Goal: Task Accomplishment & Management: Complete application form

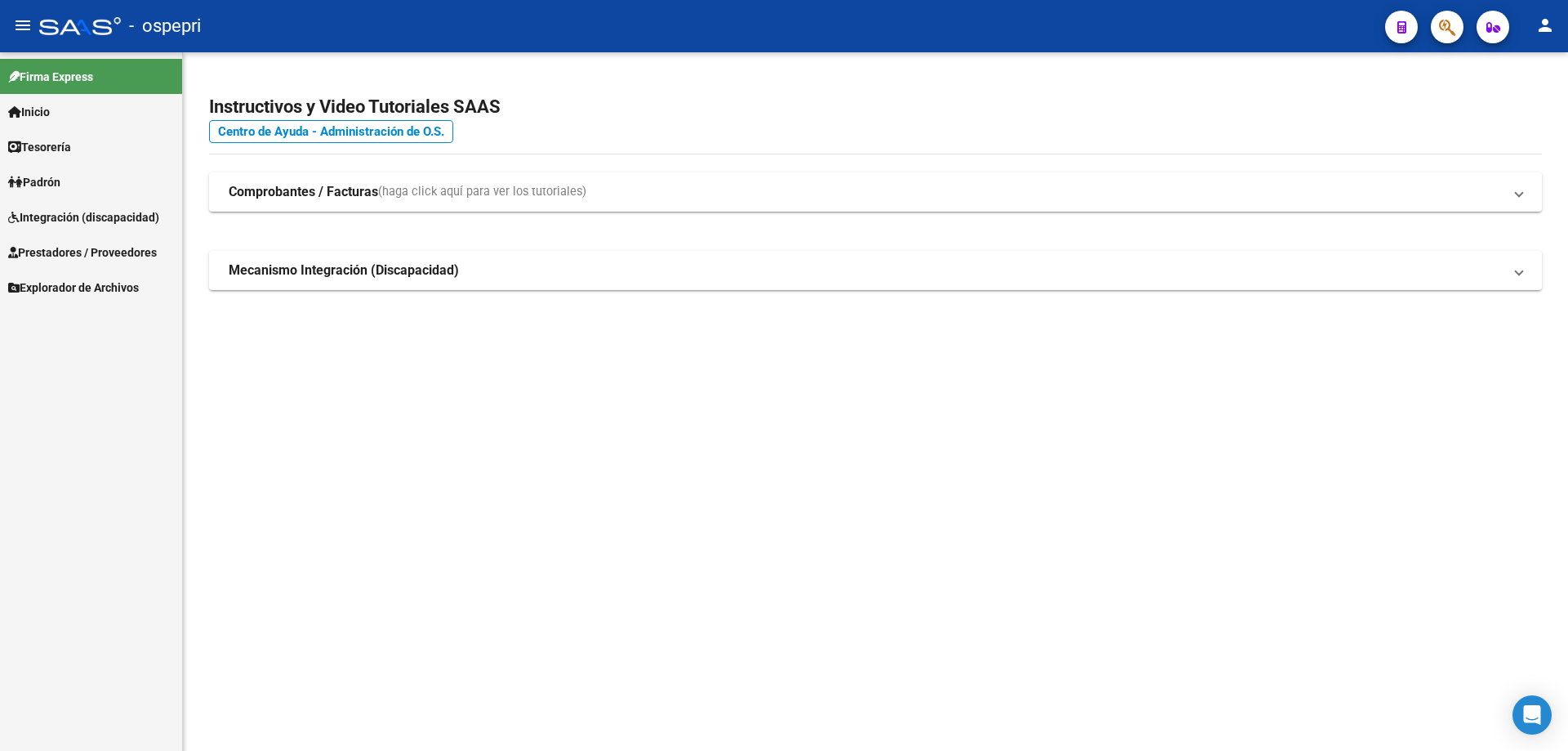
click at [51, 212] on span "Integración (discapacidad)" at bounding box center [83, 217] width 151 height 18
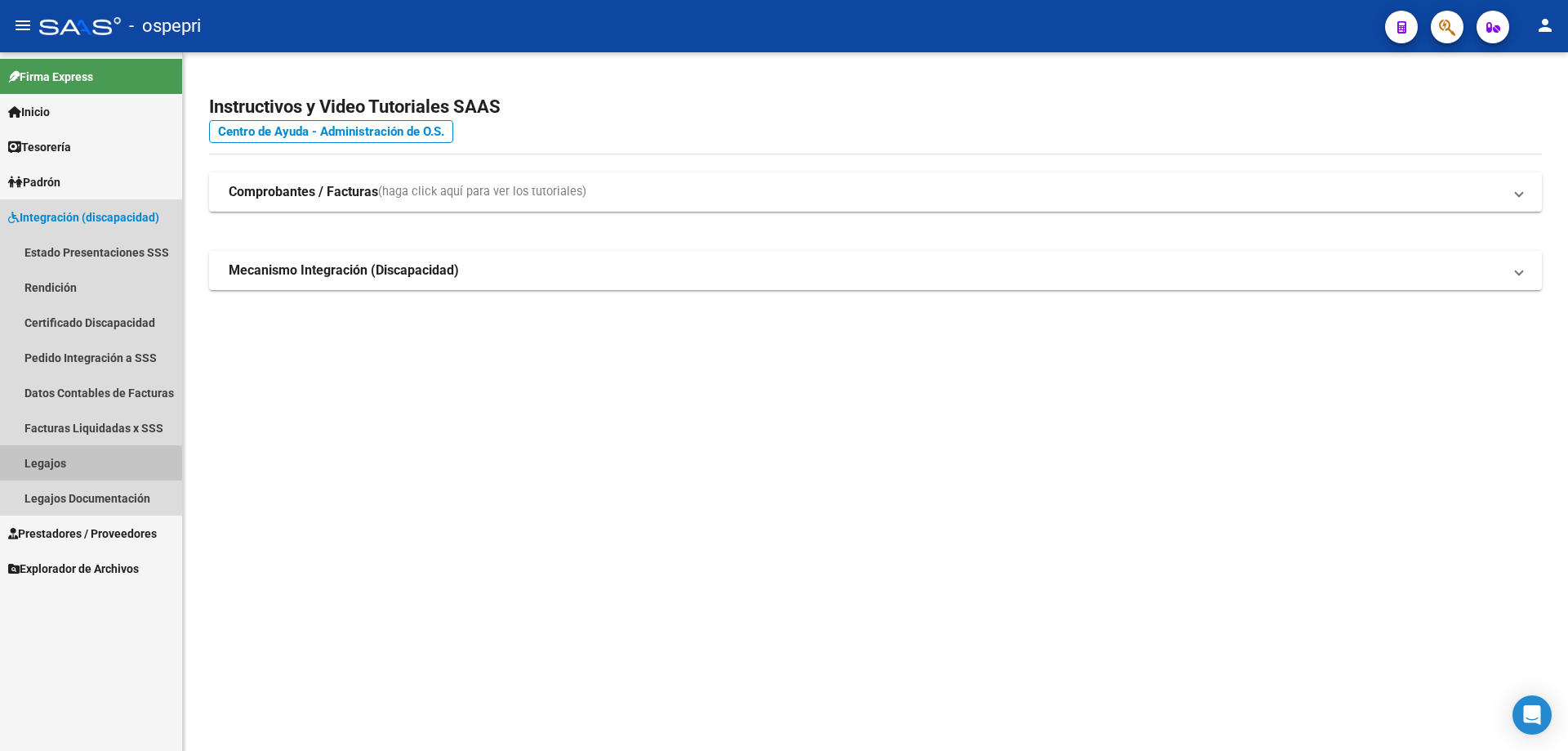
click at [42, 462] on link "Legajos" at bounding box center [91, 462] width 182 height 35
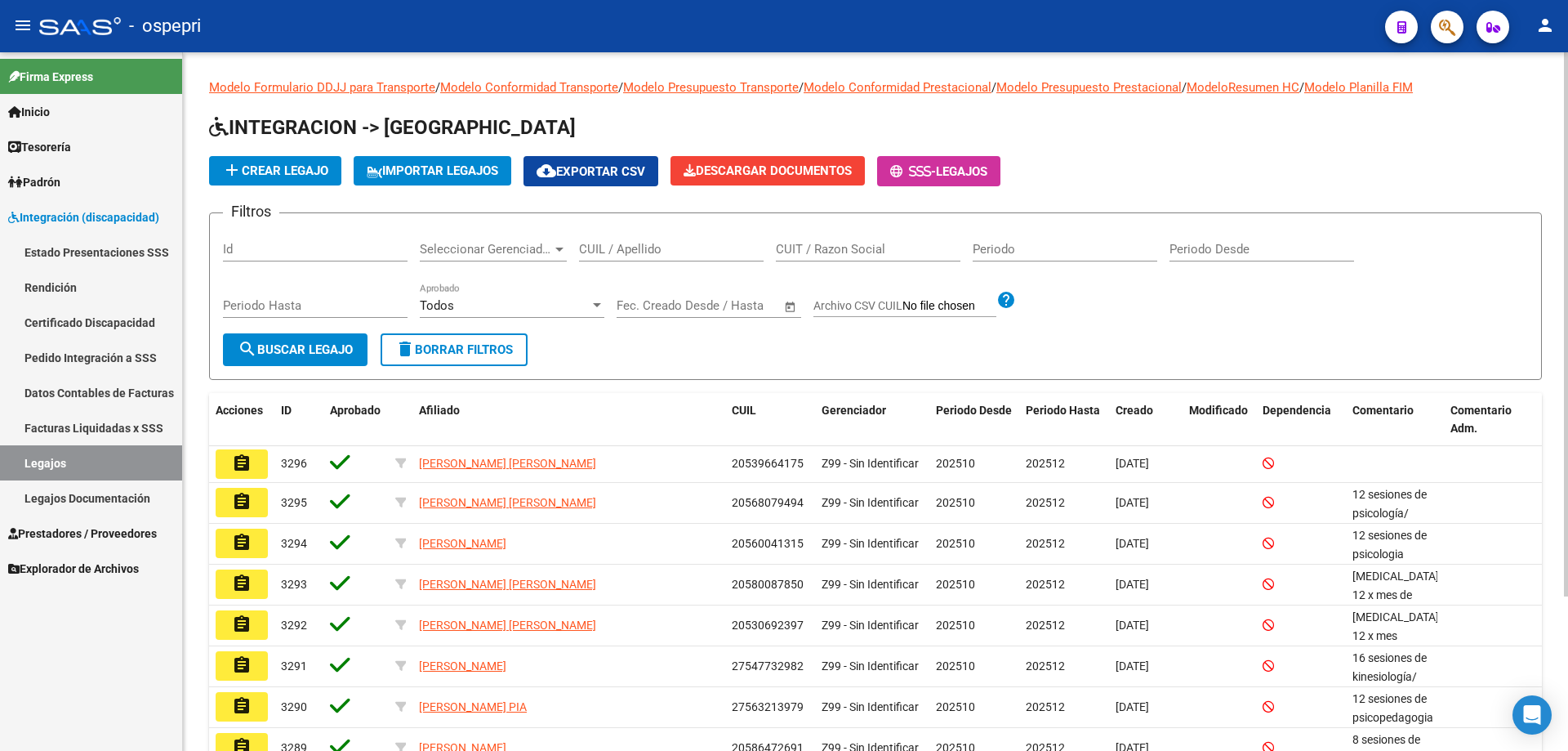
click at [607, 247] on input "CUIL / Apellido" at bounding box center [671, 249] width 185 height 15
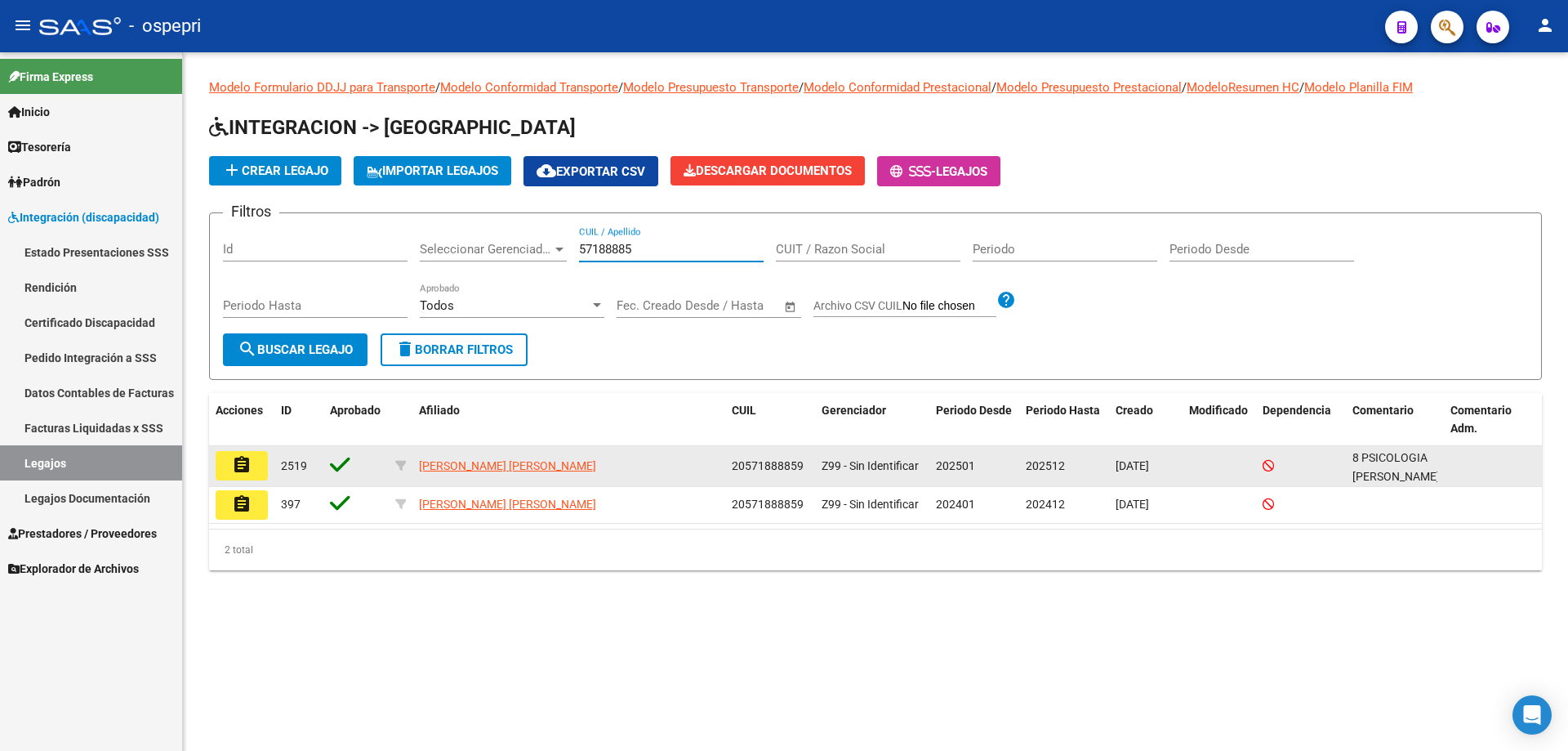
type input "57188885"
click at [261, 459] on button "assignment" at bounding box center [242, 466] width 52 height 29
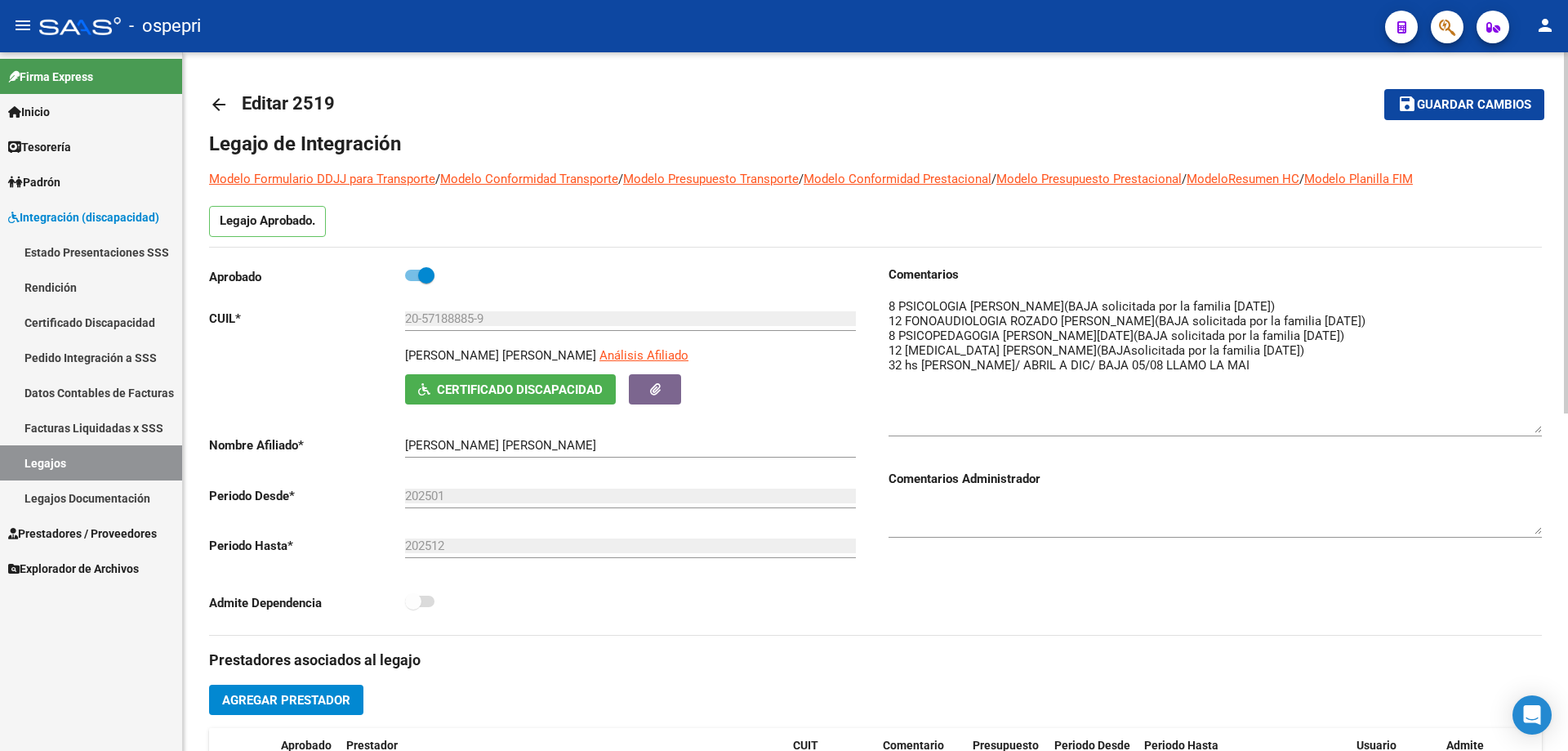
drag, startPoint x: 1533, startPoint y: 317, endPoint x: 1567, endPoint y: 421, distance: 109.4
click at [1567, 421] on div "arrow_back Editar 2519 save Guardar cambios Legajo de Integración Modelo Formul…" at bounding box center [878, 728] width 1389 height 1352
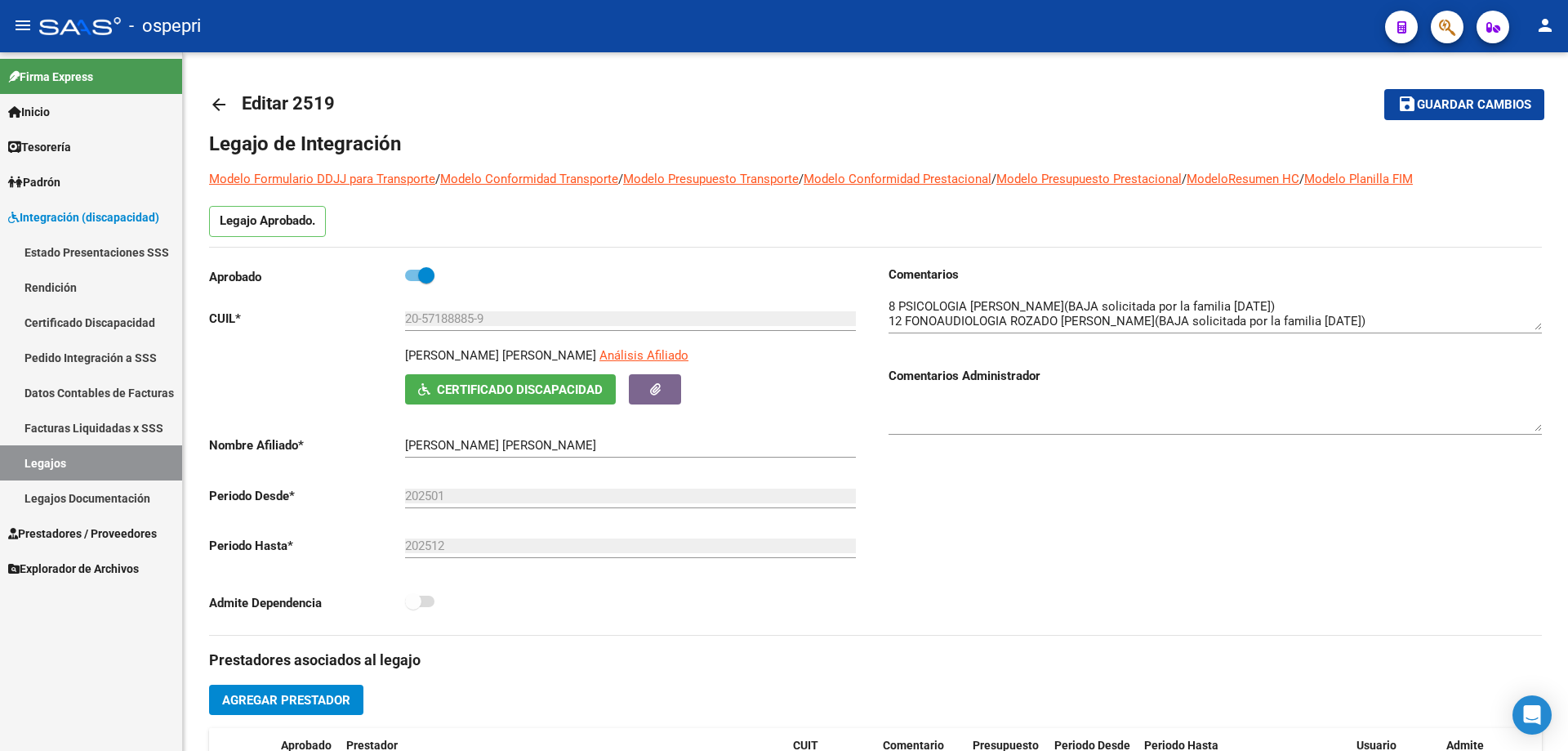
click at [47, 458] on link "Legajos" at bounding box center [91, 462] width 182 height 35
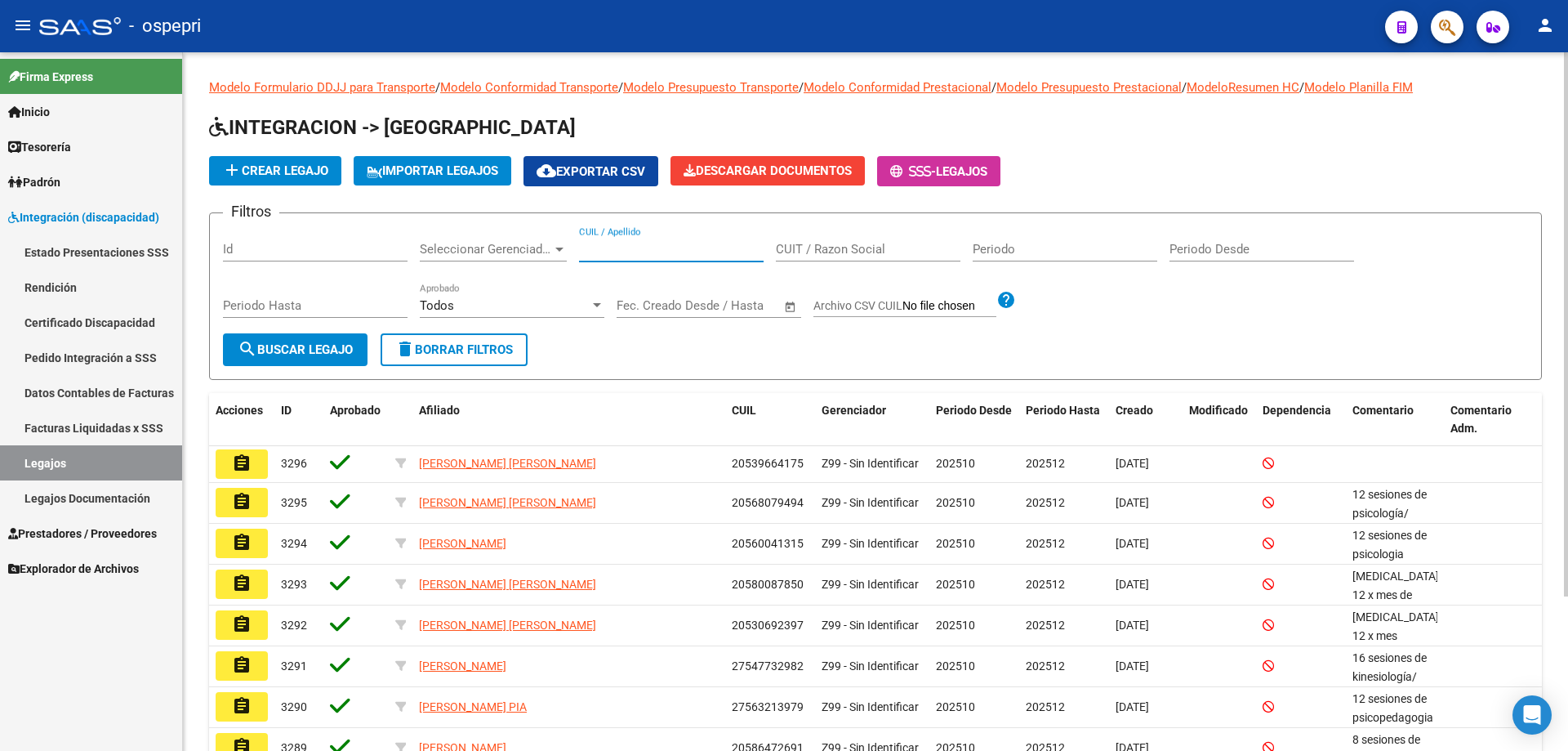
click at [630, 245] on input "CUIL / Apellido" at bounding box center [671, 249] width 185 height 15
paste input "56318507"
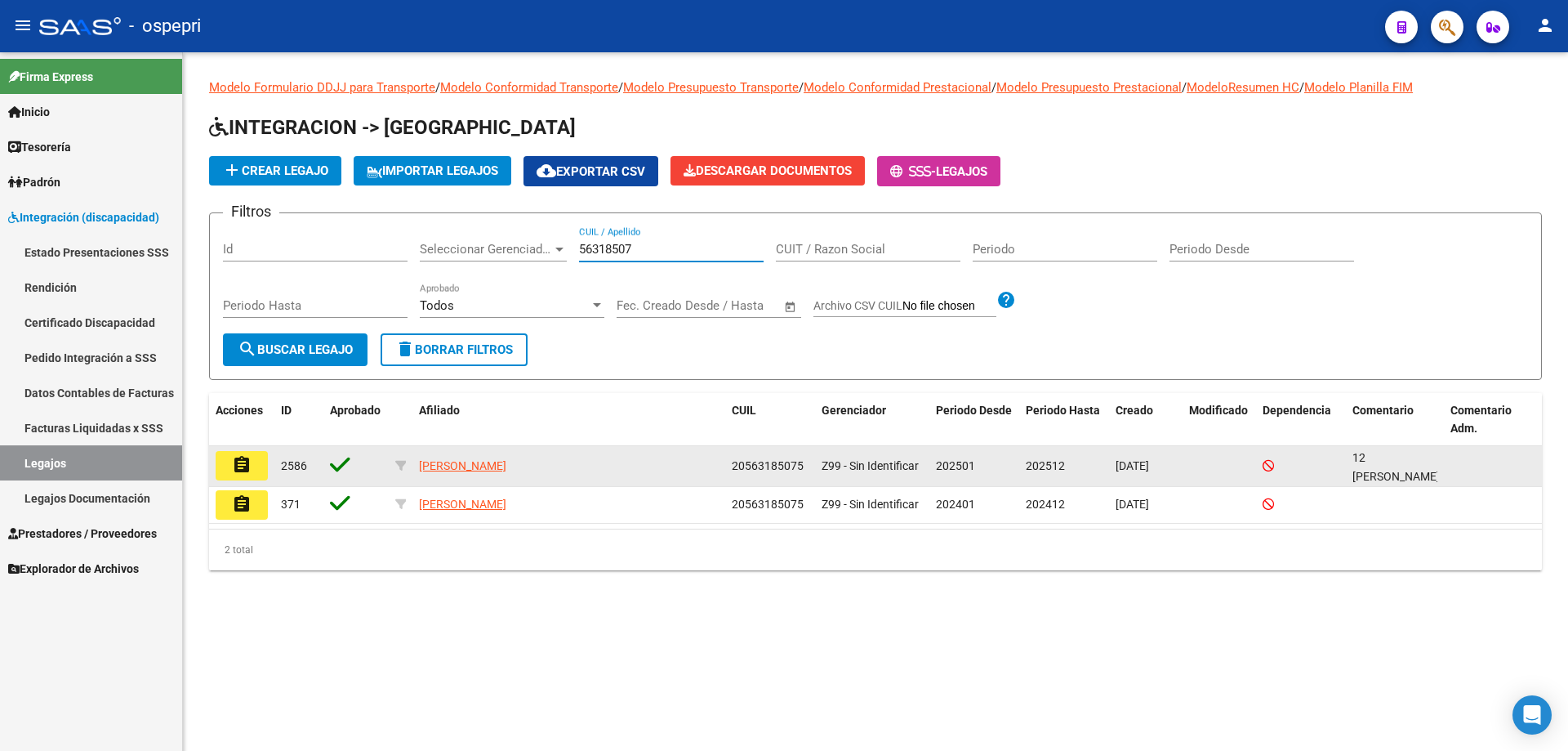
type input "56318507"
click at [258, 464] on button "assignment" at bounding box center [242, 466] width 52 height 29
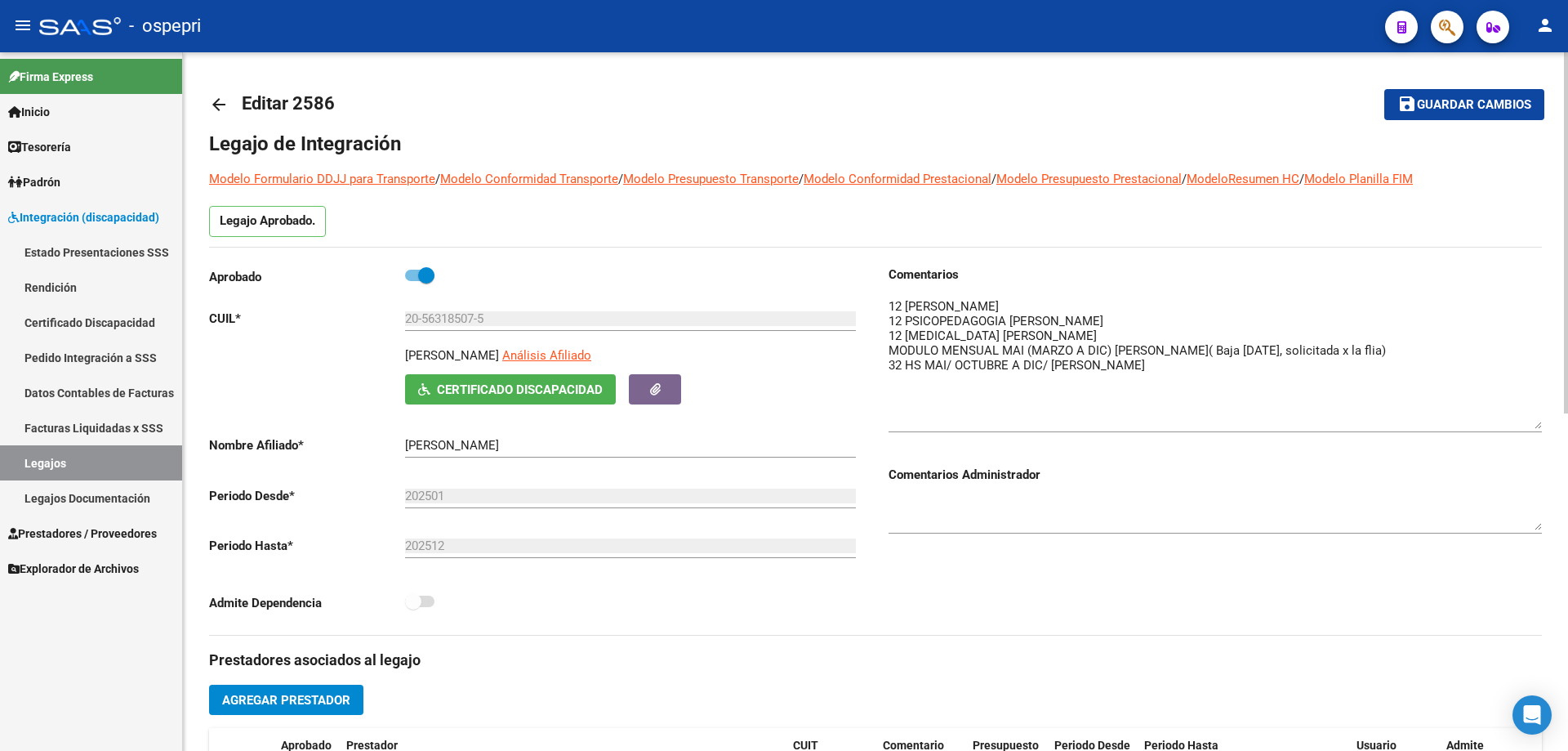
drag, startPoint x: 1537, startPoint y: 323, endPoint x: 1540, endPoint y: 422, distance: 99.0
click at [1540, 422] on textarea at bounding box center [1215, 363] width 653 height 132
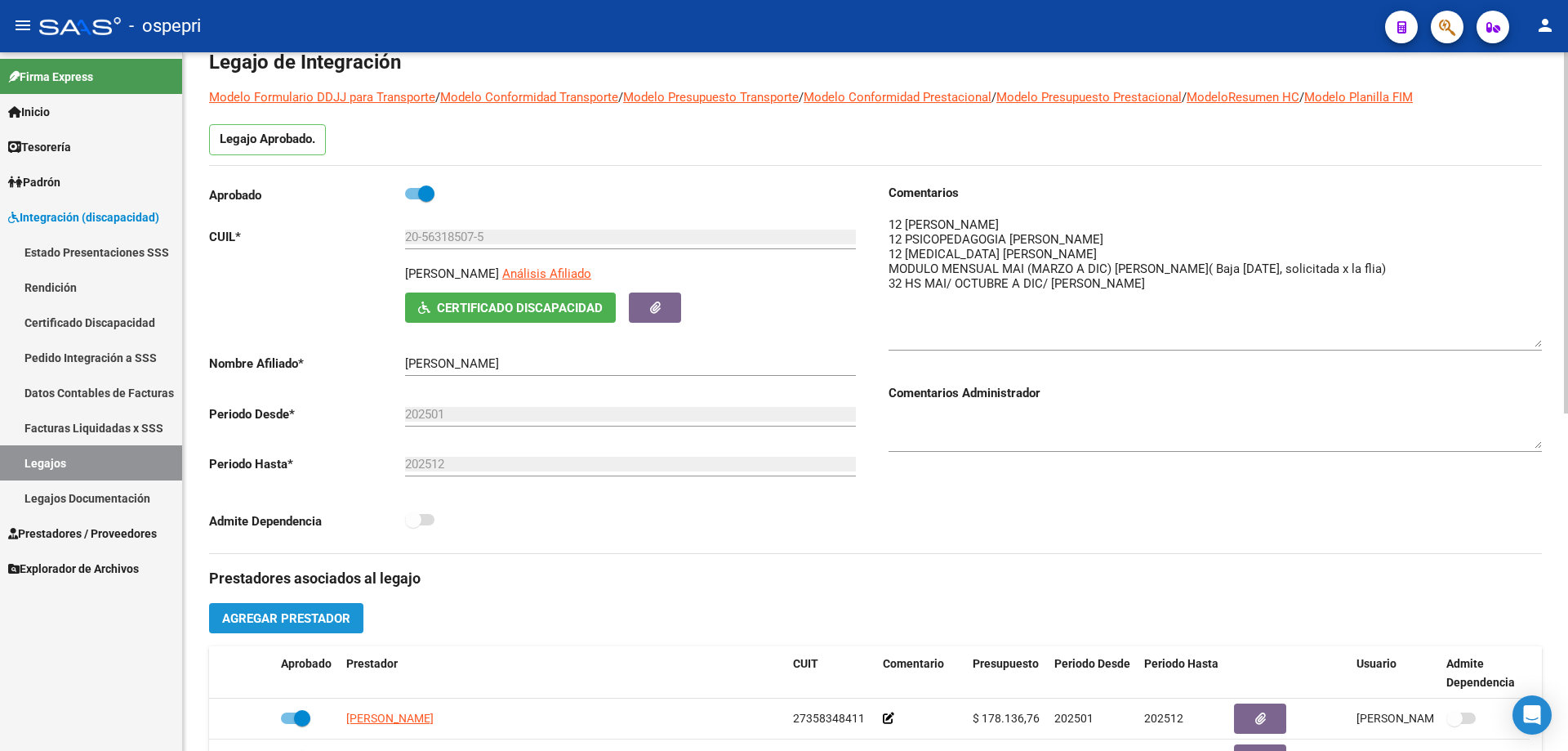
click at [293, 621] on span "Agregar Prestador" at bounding box center [286, 618] width 128 height 15
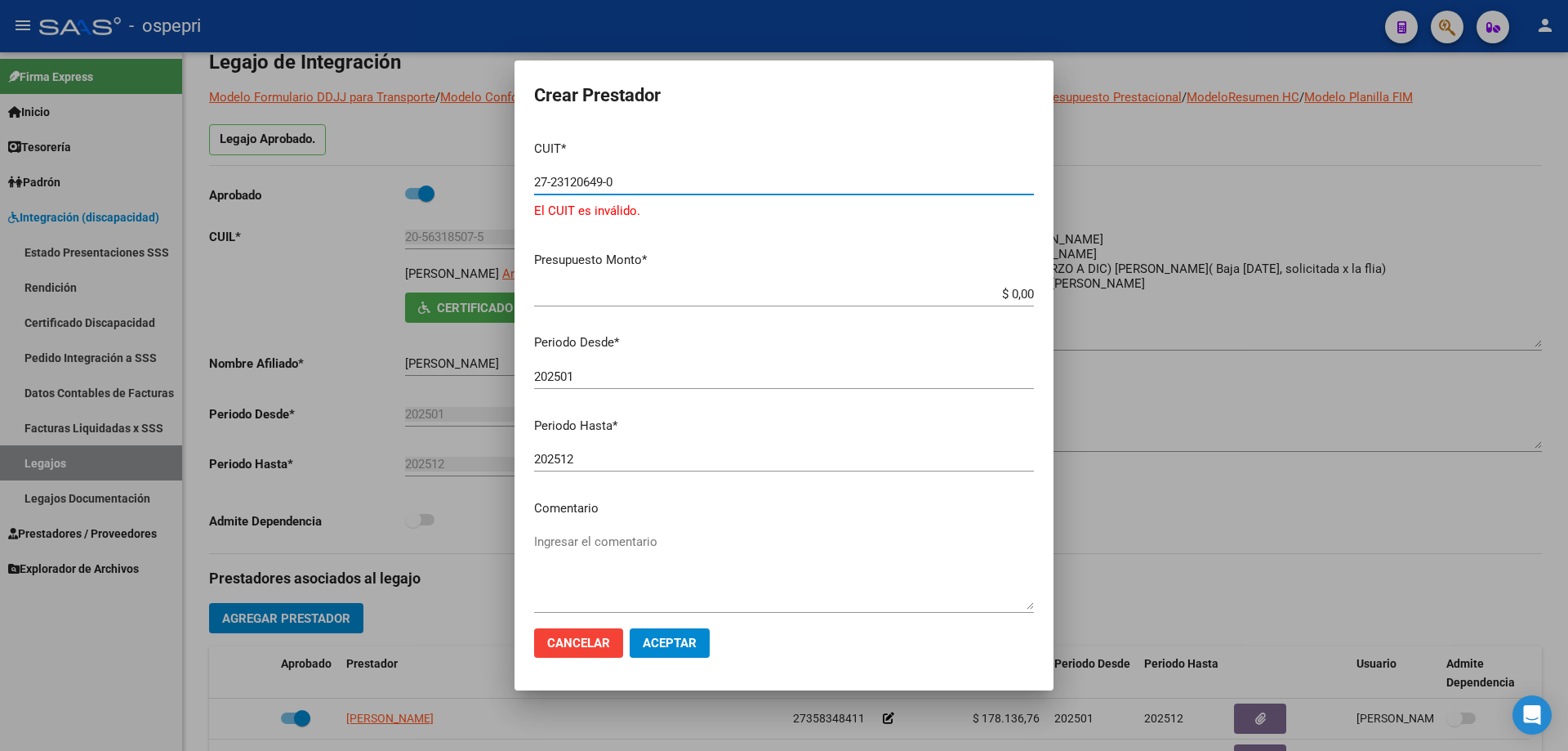
click at [597, 181] on input "27-23120649-0" at bounding box center [784, 182] width 500 height 15
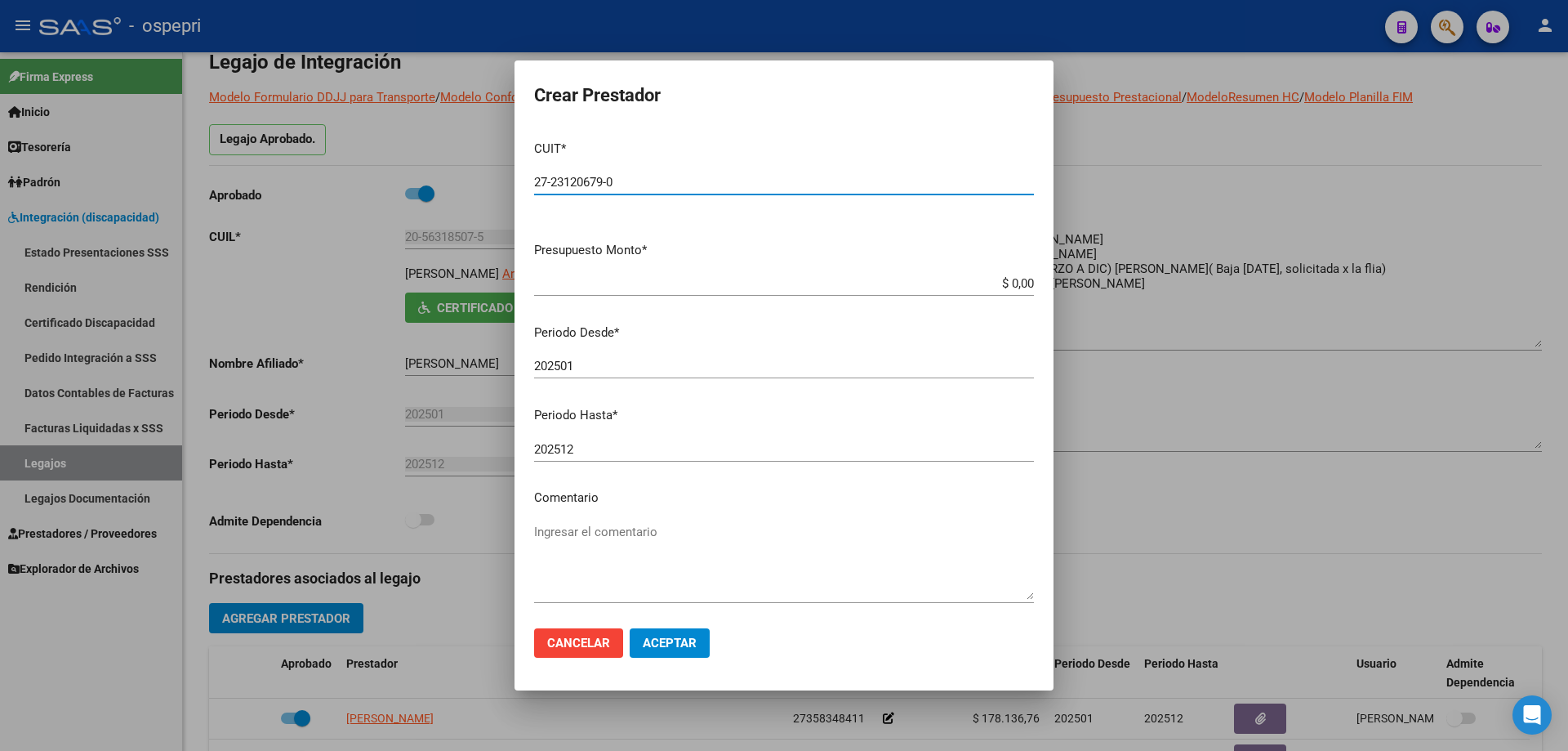
type input "27-23120679-0"
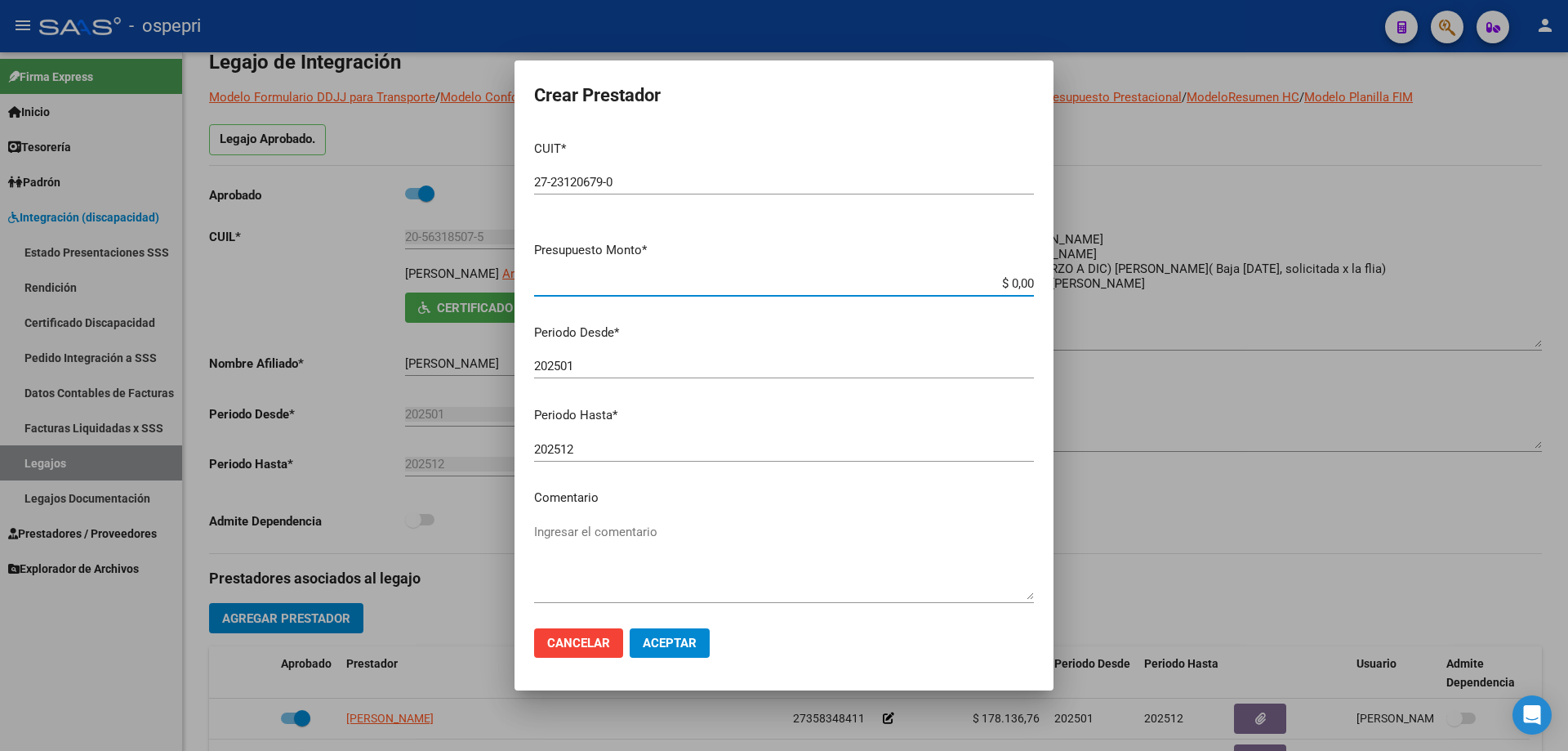
click at [1016, 282] on input "$ 0,00" at bounding box center [784, 283] width 500 height 15
click at [1020, 281] on app-form-text-field "Presupuesto Monto * $ 0,00 Ingresar el monto" at bounding box center [790, 266] width 513 height 50
drag, startPoint x: 1019, startPoint y: 282, endPoint x: 920, endPoint y: 285, distance: 99.0
click at [920, 285] on input "$ 0,00" at bounding box center [784, 283] width 500 height 15
type input "$ 14.844,72"
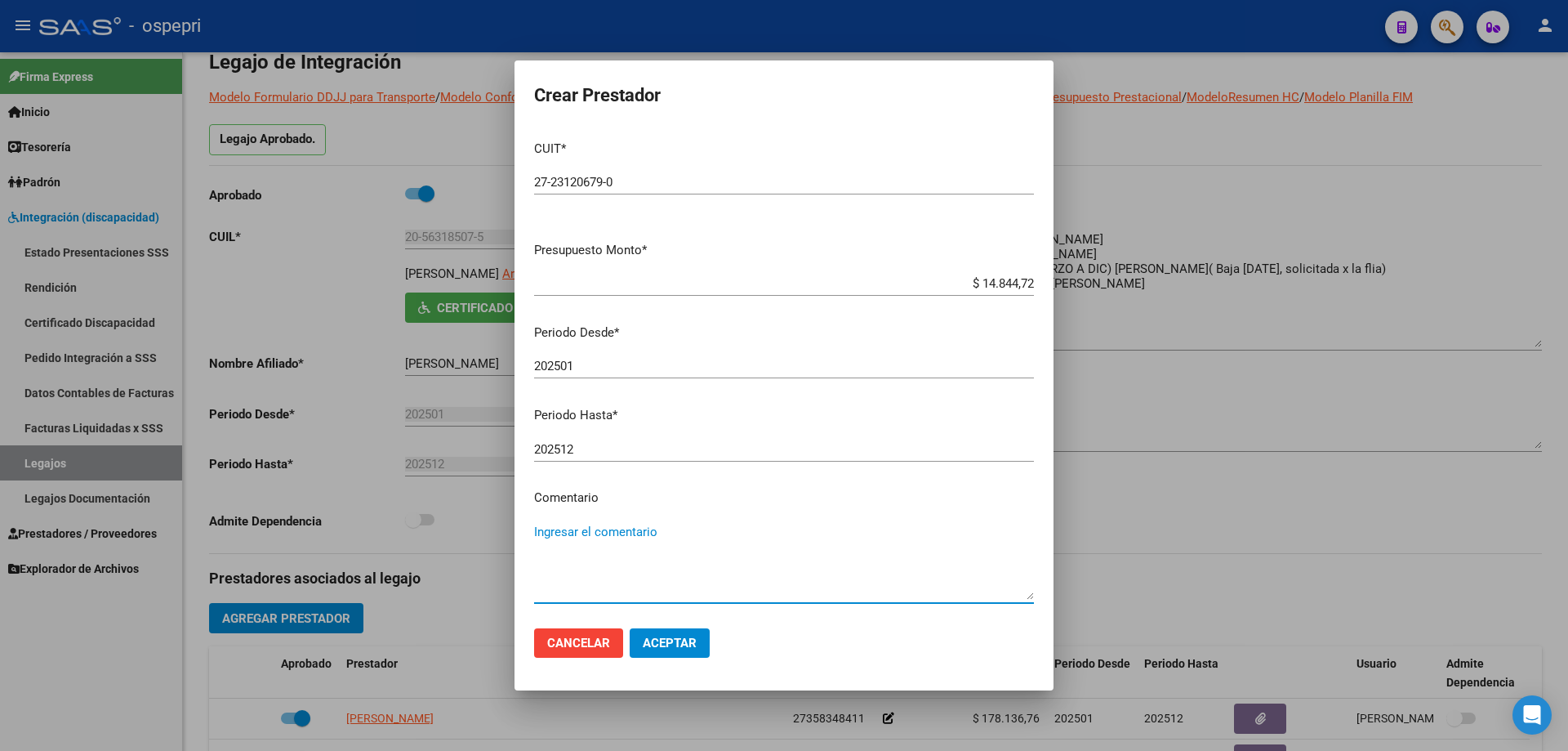
click at [628, 526] on textarea "Ingresar el comentario" at bounding box center [784, 561] width 500 height 77
type textarea "12 x mes octubre / [DATE]"
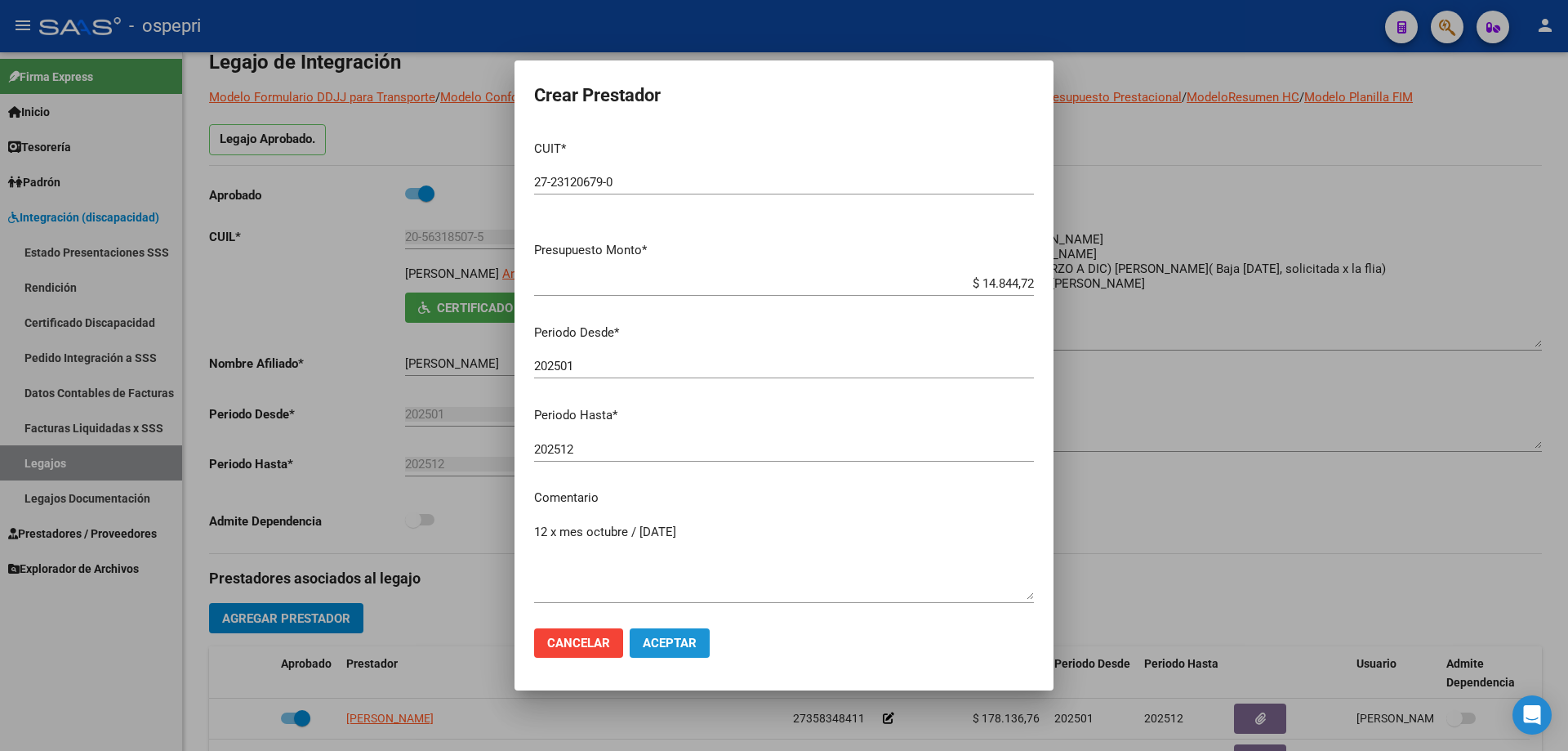
click at [664, 637] on span "Aceptar" at bounding box center [670, 643] width 54 height 15
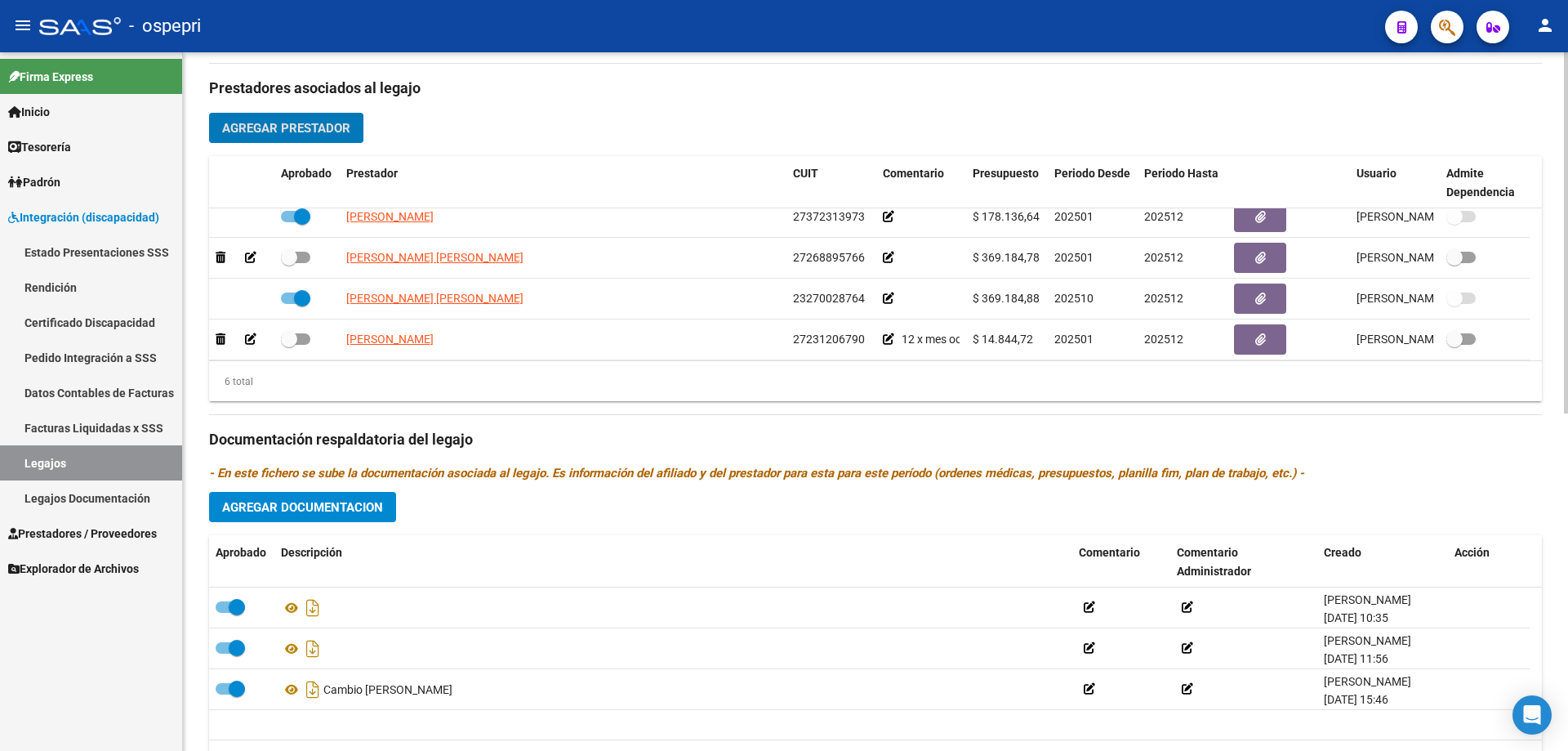
scroll to position [98, 0]
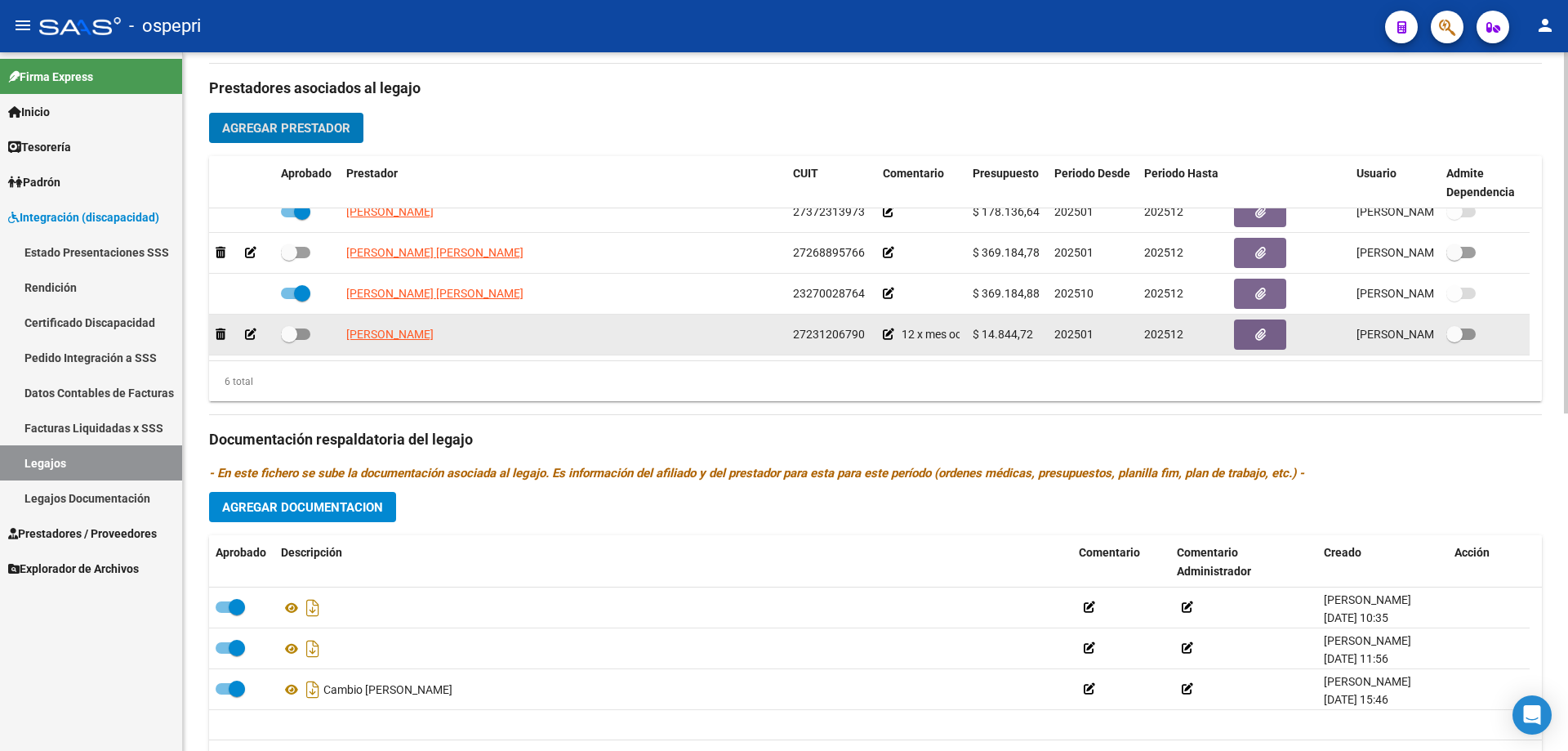
click at [297, 335] on span at bounding box center [289, 334] width 16 height 16
click at [289, 340] on input "checkbox" at bounding box center [288, 340] width 1 height 1
checkbox input "true"
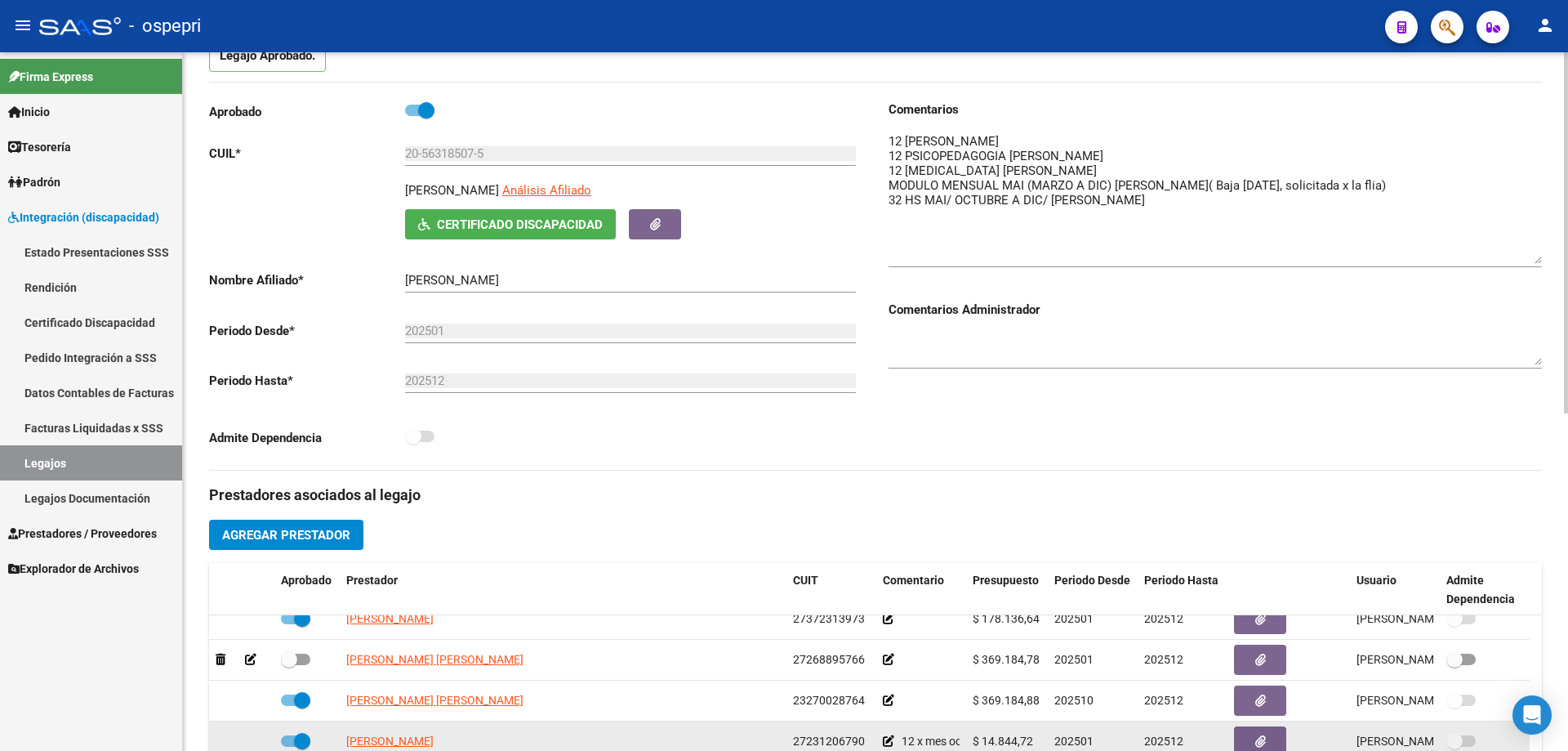
scroll to position [163, 0]
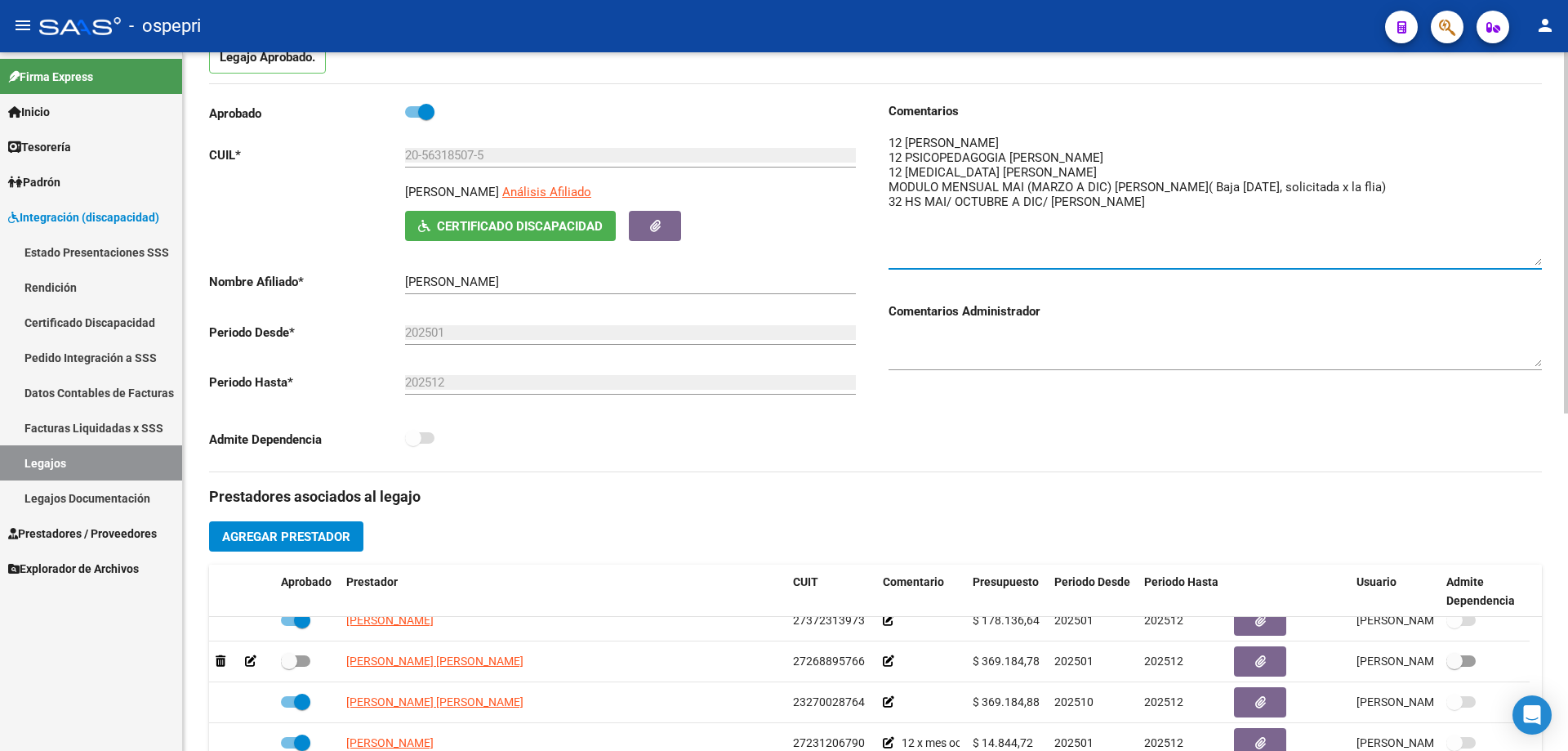
click at [1136, 204] on textarea at bounding box center [1215, 199] width 653 height 132
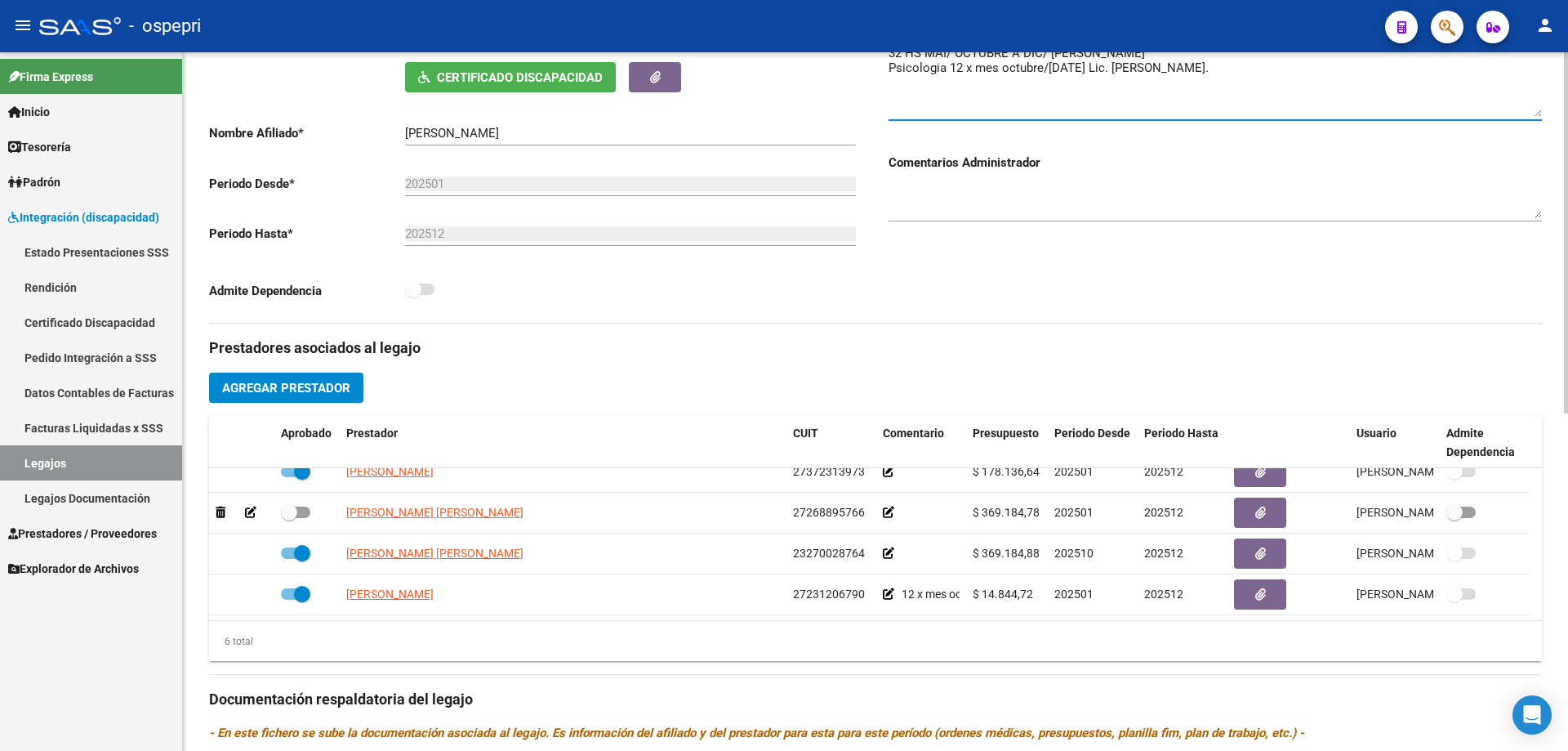
scroll to position [327, 0]
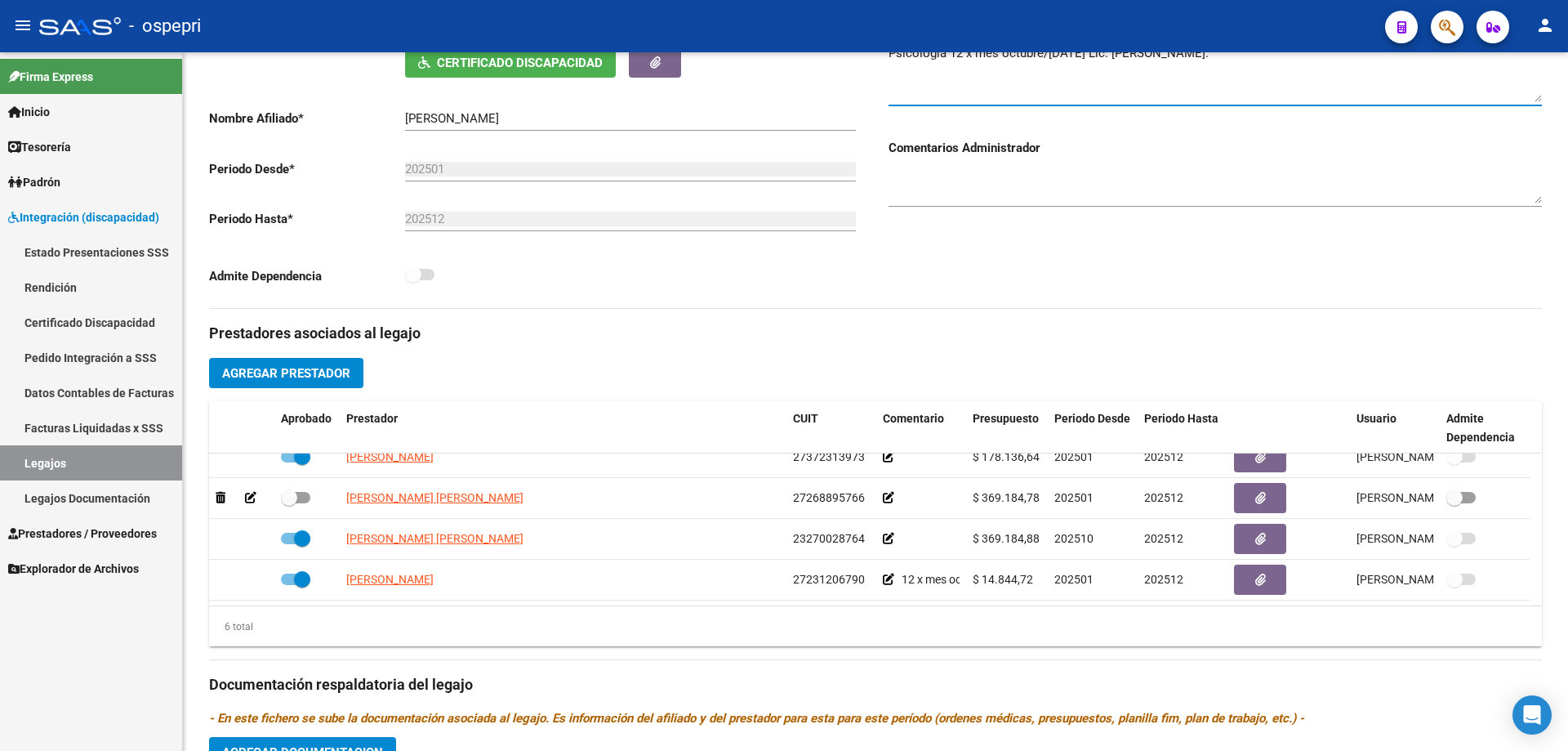
type textarea "12 [PERSON_NAME] 12 PSICOPEDAGOGIA [PERSON_NAME] 12 [MEDICAL_DATA] [PERSON_NAME…"
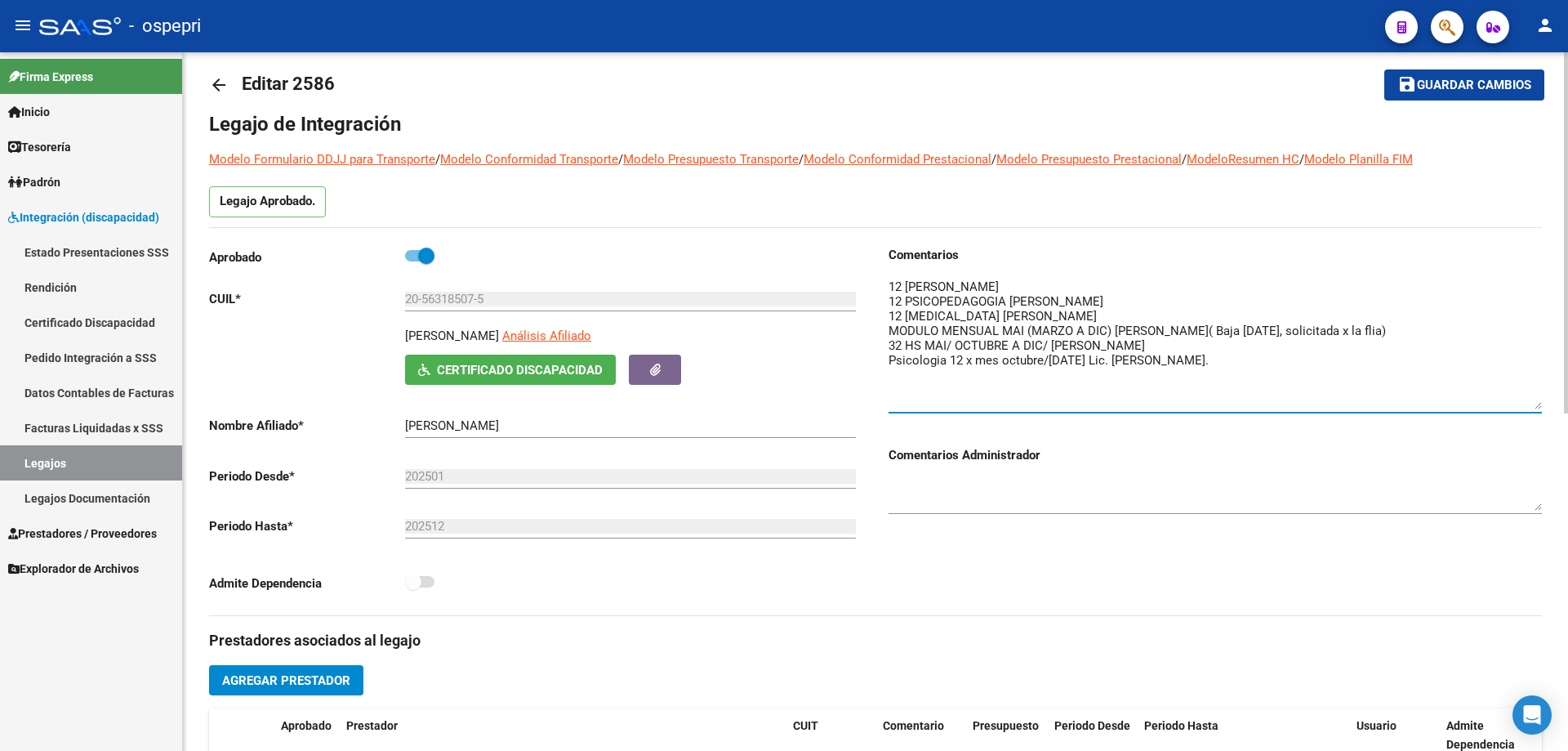
scroll to position [0, 0]
